Goal: Task Accomplishment & Management: Use online tool/utility

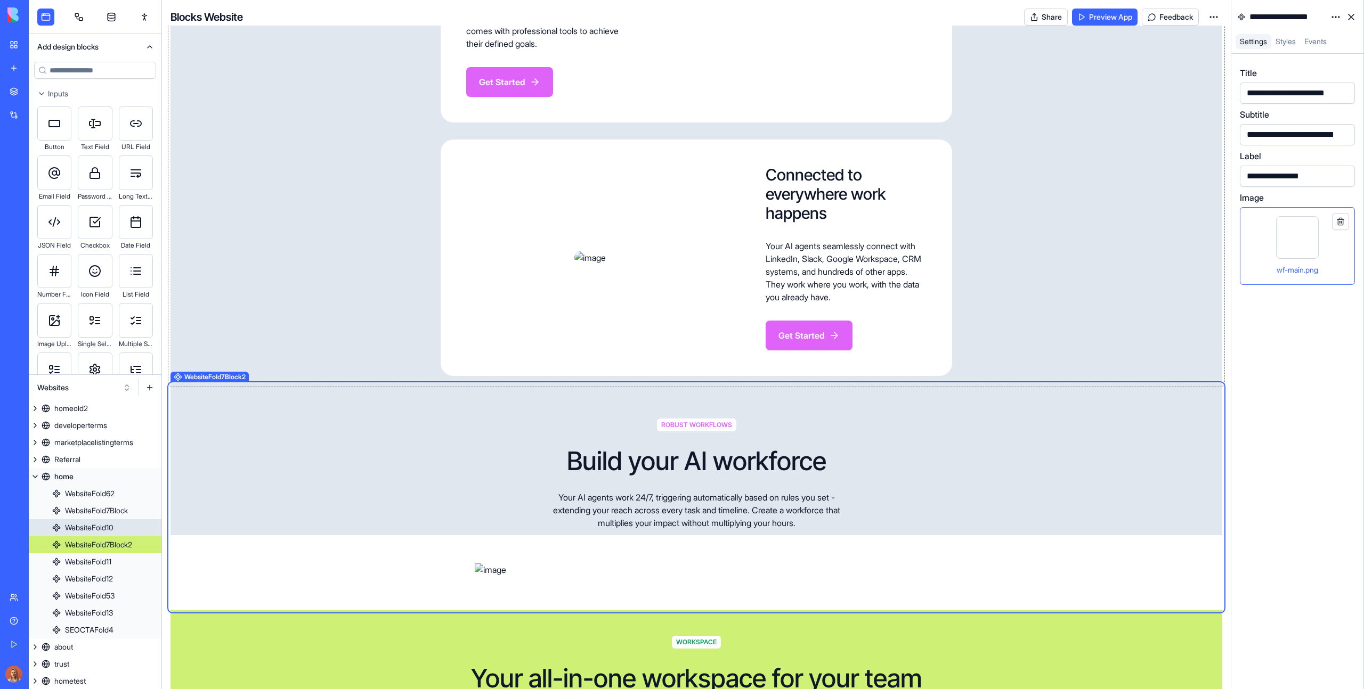
scroll to position [1922, 0]
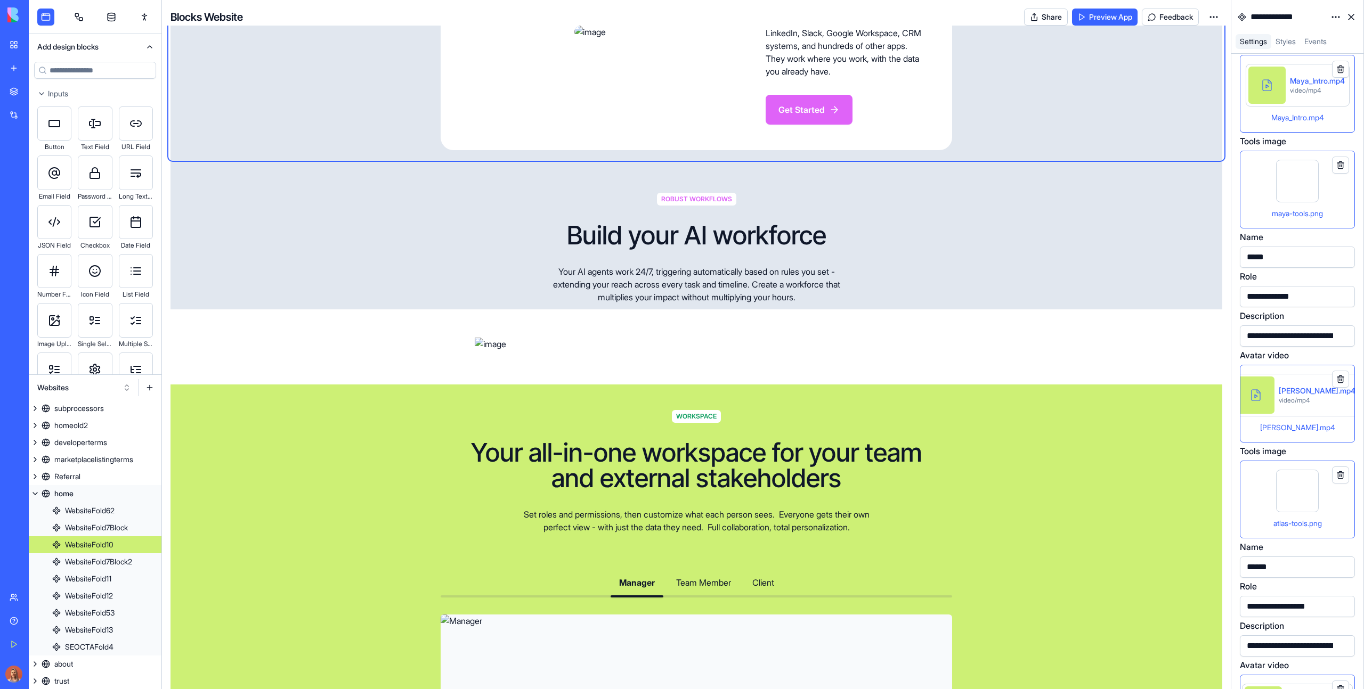
scroll to position [713, 0]
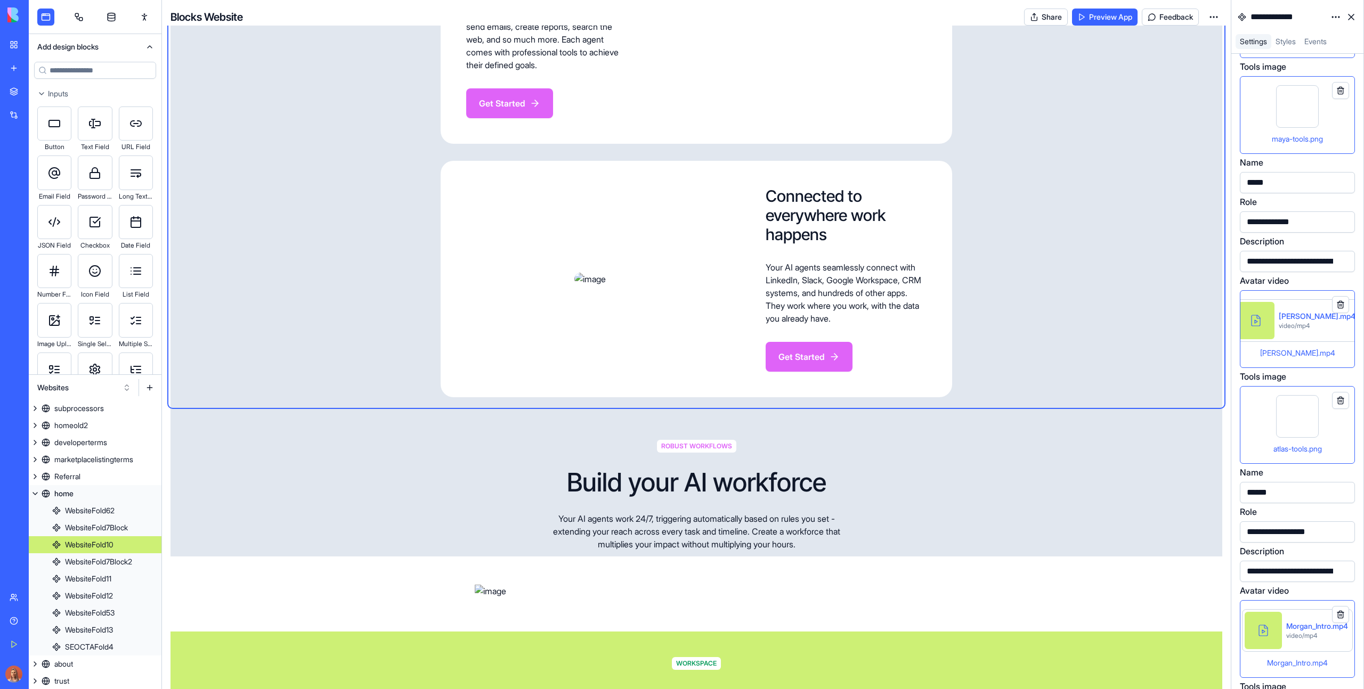
scroll to position [1600, 0]
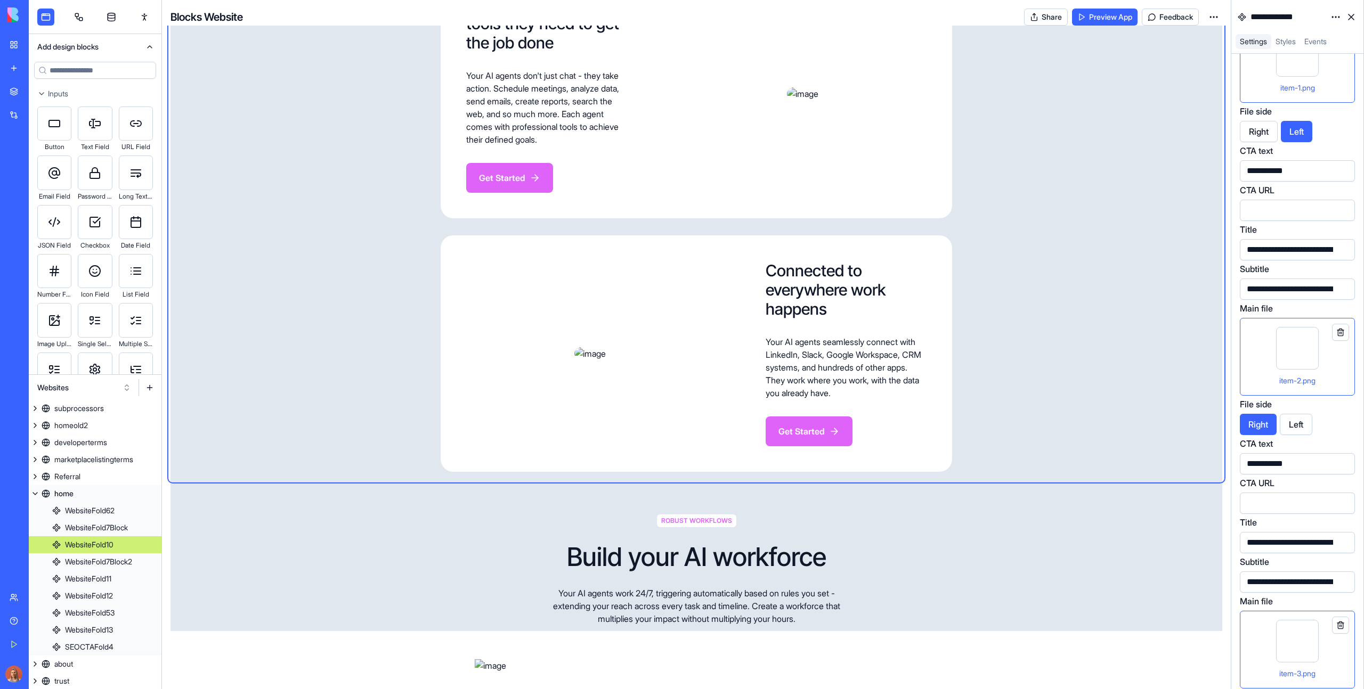
scroll to position [3002, 0]
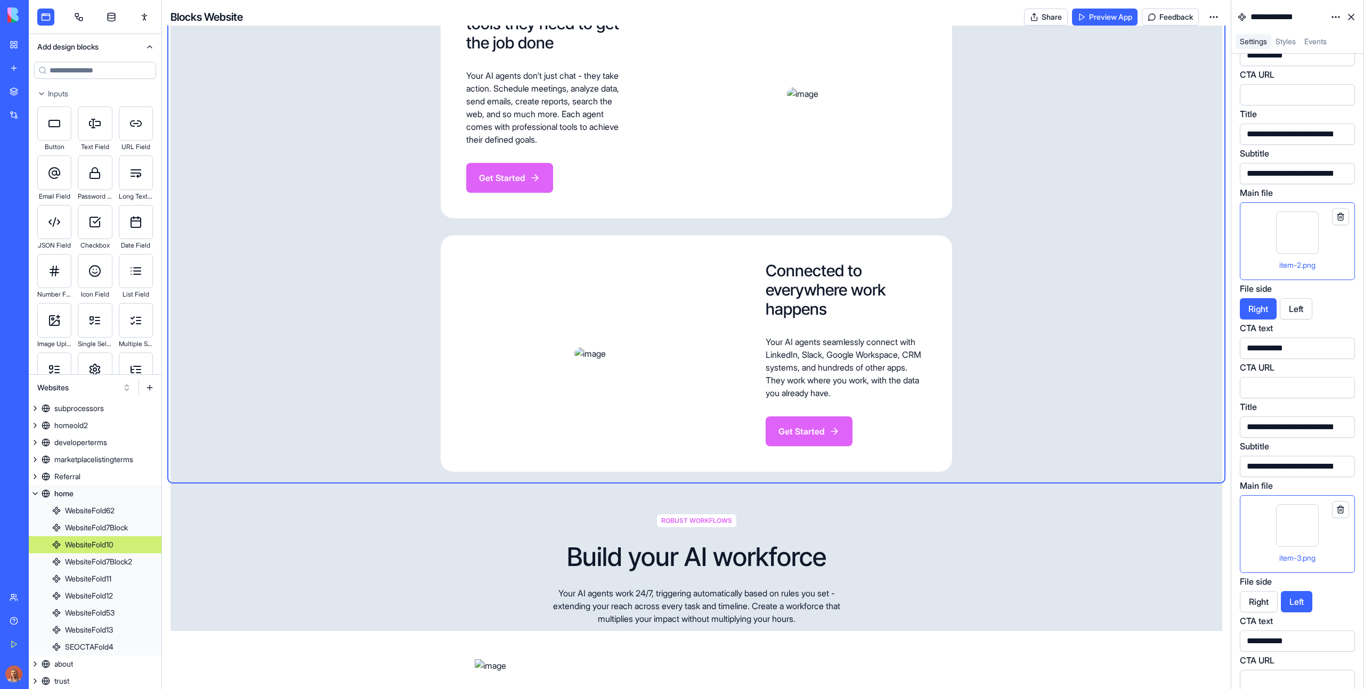
click at [1327, 231] on div "item-2.png" at bounding box center [1297, 241] width 97 height 60
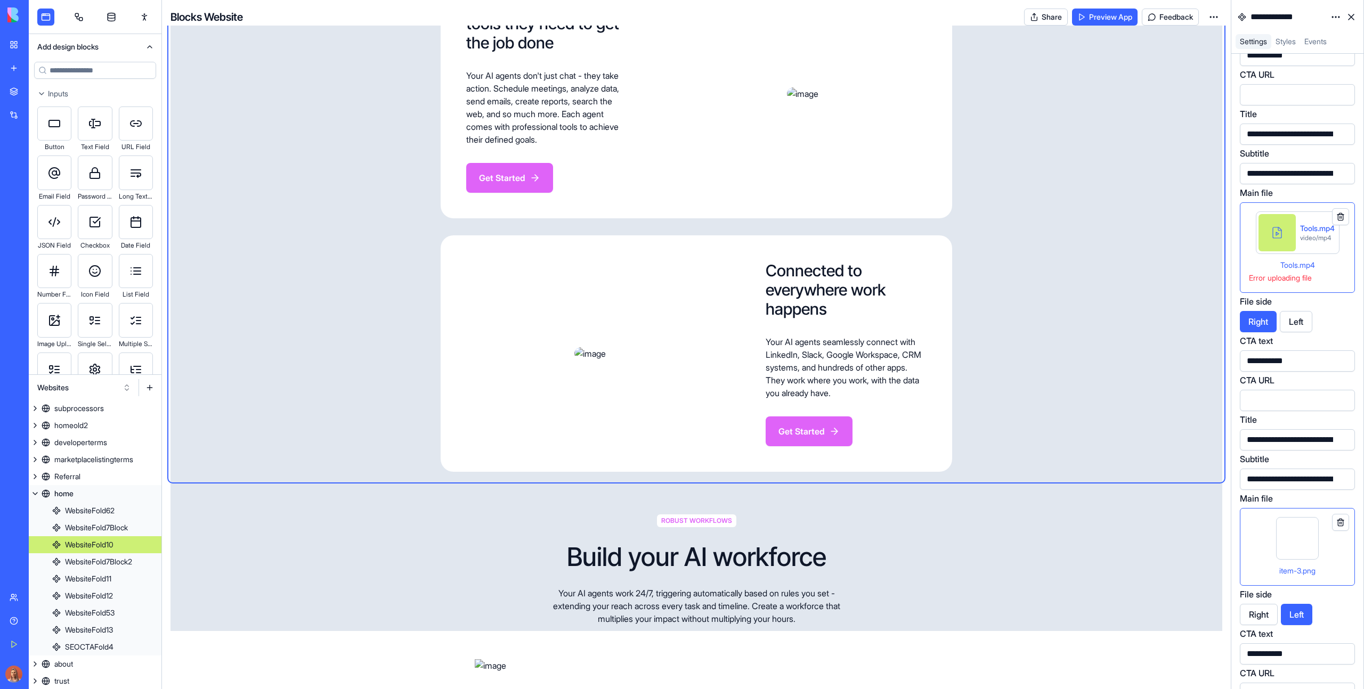
click at [1342, 220] on button at bounding box center [1340, 216] width 17 height 17
click at [1338, 217] on button at bounding box center [1340, 216] width 17 height 17
click at [1343, 215] on button at bounding box center [1340, 216] width 17 height 17
click at [1273, 251] on div "Tools.mp4 video/mp4" at bounding box center [1298, 232] width 84 height 43
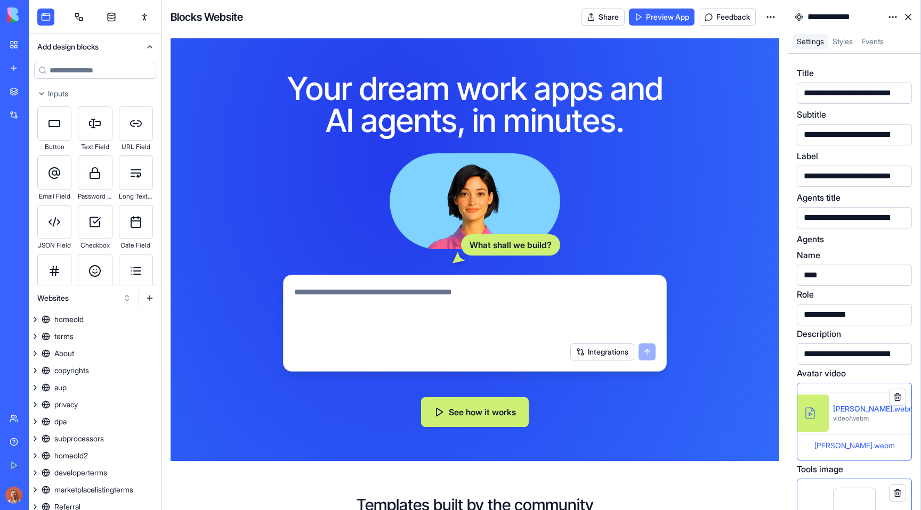
scroll to position [3002, 0]
